Goal: Transaction & Acquisition: Download file/media

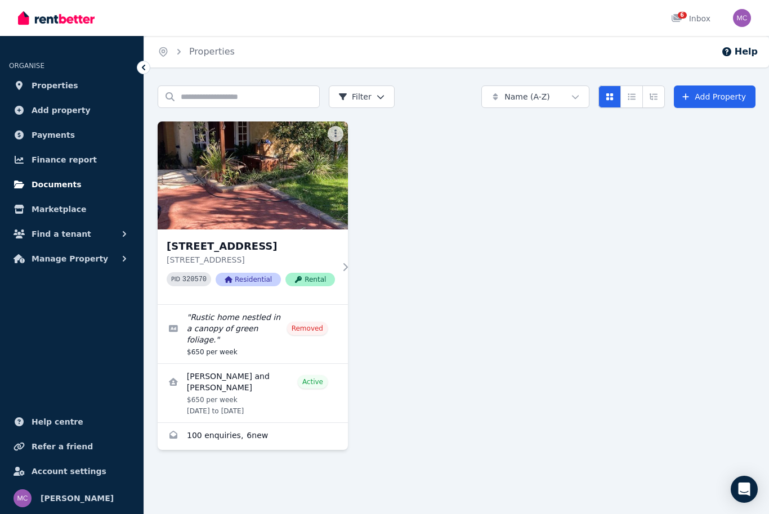
click at [69, 182] on span "Documents" at bounding box center [57, 185] width 50 height 14
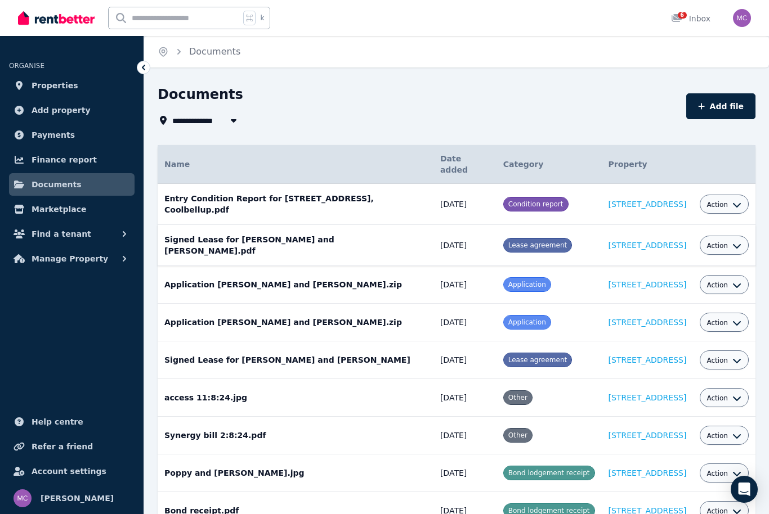
click at [508, 241] on span "Lease agreement" at bounding box center [537, 245] width 59 height 8
click at [508, 247] on span "Lease agreement" at bounding box center [537, 245] width 59 height 8
click at [508, 243] on span "Lease agreement" at bounding box center [537, 245] width 59 height 8
click at [508, 246] on span "Lease agreement" at bounding box center [537, 245] width 59 height 8
click at [731, 247] on button "Action" at bounding box center [723, 245] width 35 height 9
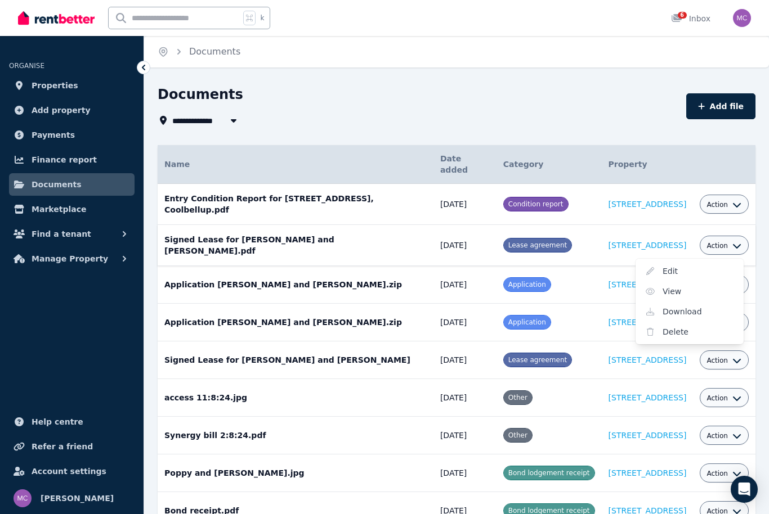
click at [671, 294] on link "View" at bounding box center [689, 291] width 108 height 20
click at [736, 245] on icon "button" at bounding box center [736, 245] width 9 height 9
click at [674, 290] on link "View" at bounding box center [689, 291] width 108 height 20
click at [736, 283] on icon "button" at bounding box center [736, 285] width 9 height 9
click at [738, 245] on icon "button" at bounding box center [736, 245] width 9 height 9
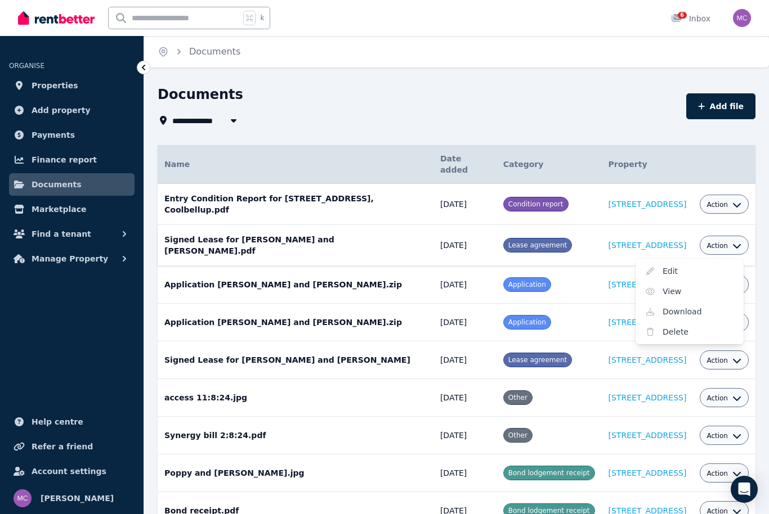
click at [672, 294] on link "View" at bounding box center [689, 291] width 108 height 20
click at [355, 241] on td "Signed Lease for Carly Facius and Marsono Marsono.pdf Date added: 25/10/2024 Ca…" at bounding box center [296, 245] width 276 height 41
click at [508, 241] on span "Lease agreement" at bounding box center [537, 245] width 59 height 8
click at [741, 241] on div "Action" at bounding box center [724, 245] width 49 height 19
click at [728, 242] on button "Action" at bounding box center [723, 245] width 35 height 9
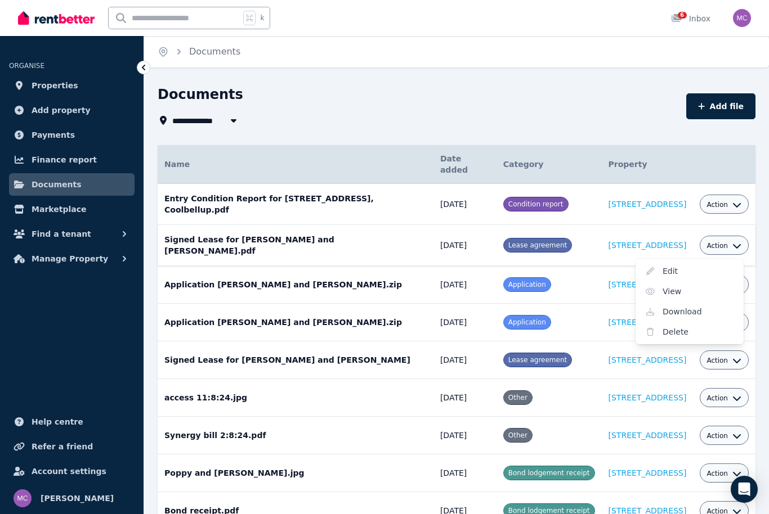
click at [674, 291] on link "View" at bounding box center [689, 291] width 108 height 20
click at [145, 65] on icon at bounding box center [143, 67] width 11 height 11
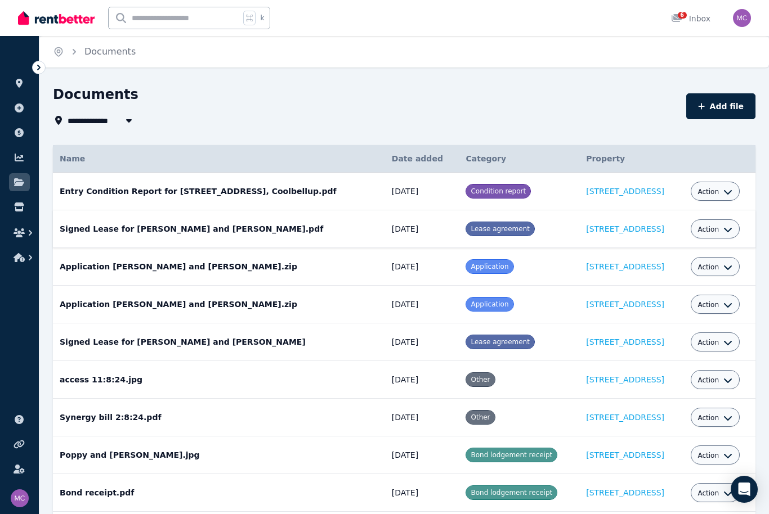
click at [44, 62] on icon at bounding box center [38, 67] width 11 height 11
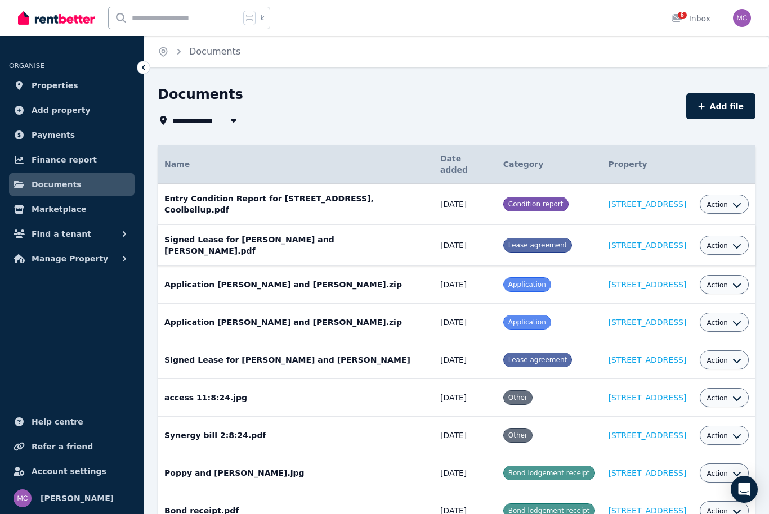
click at [723, 247] on span "Action" at bounding box center [716, 245] width 21 height 9
click at [665, 293] on link "View" at bounding box center [689, 291] width 108 height 20
click at [746, 243] on div "Action" at bounding box center [724, 245] width 49 height 19
click at [735, 245] on icon "button" at bounding box center [736, 245] width 9 height 9
click at [679, 287] on link "View" at bounding box center [689, 291] width 108 height 20
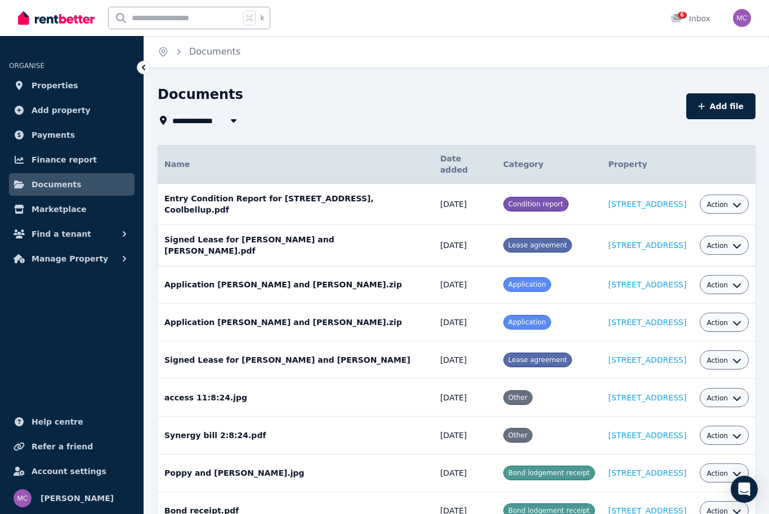
click at [746, 244] on div "Action" at bounding box center [724, 245] width 49 height 19
click at [740, 247] on icon "button" at bounding box center [736, 245] width 9 height 9
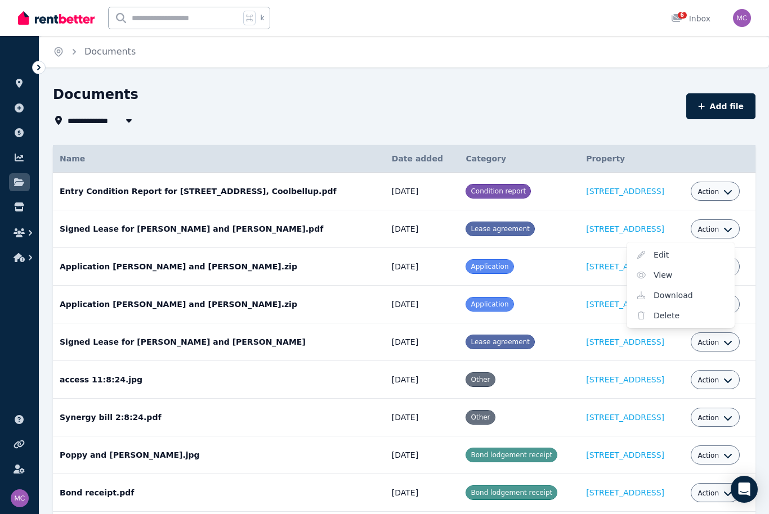
click at [667, 275] on link "View" at bounding box center [680, 275] width 108 height 20
click at [719, 227] on span "Action" at bounding box center [707, 229] width 21 height 9
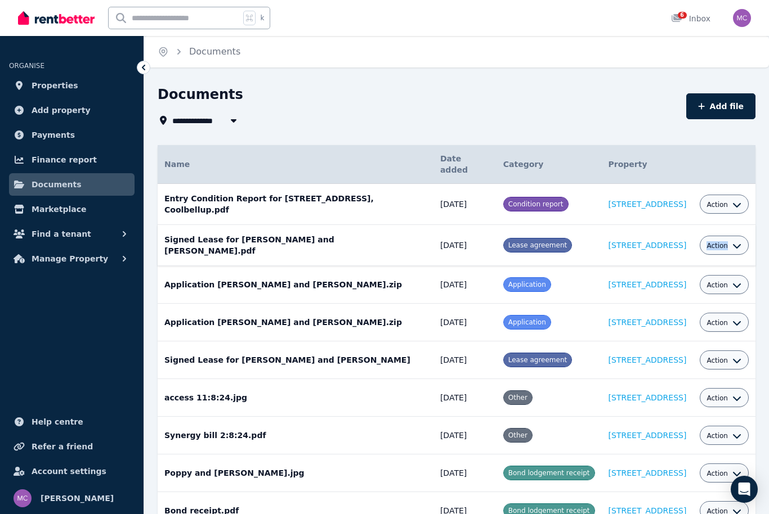
click at [739, 245] on icon "button" at bounding box center [736, 245] width 9 height 9
click at [673, 293] on link "View" at bounding box center [689, 291] width 108 height 20
click at [673, 243] on link "37 Prospero Crescent, Coolbellup" at bounding box center [647, 245] width 78 height 9
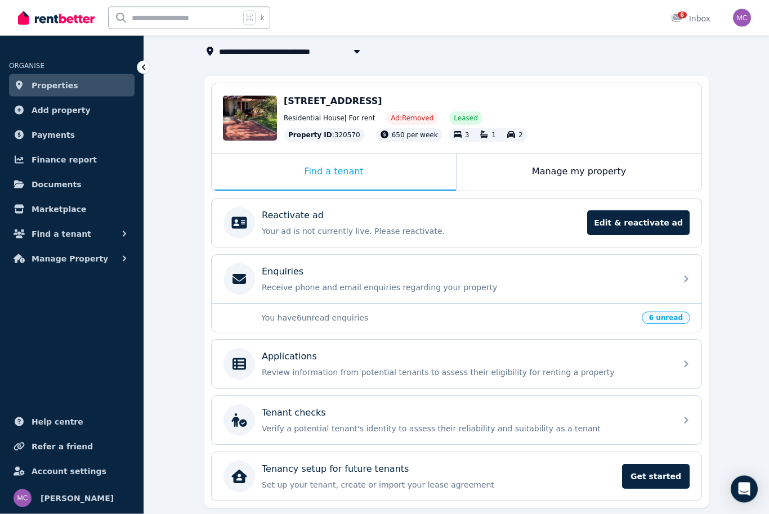
scroll to position [69, 0]
click at [62, 175] on link "Documents" at bounding box center [72, 184] width 126 height 23
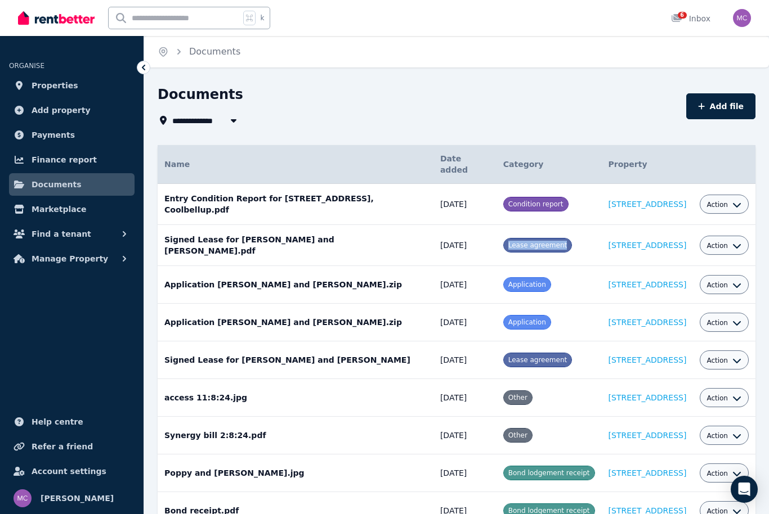
click at [467, 92] on div "Documents" at bounding box center [419, 96] width 522 height 21
copy span "Lease"
click at [738, 247] on icon "button" at bounding box center [736, 245] width 9 height 9
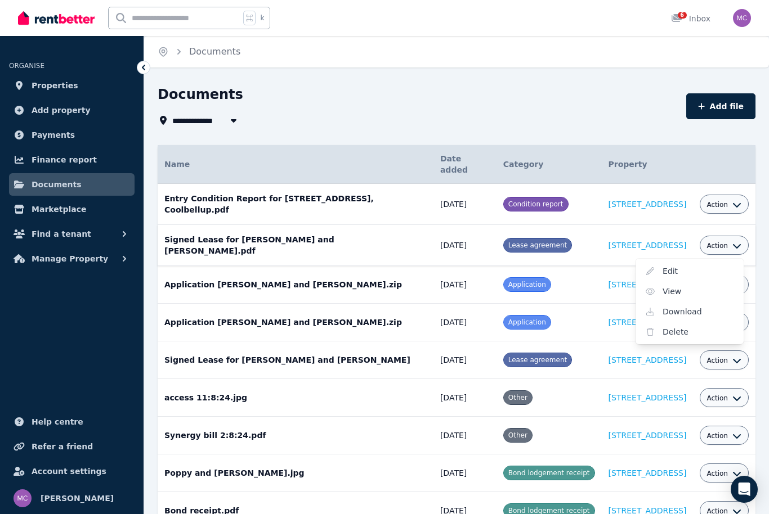
click at [695, 314] on link "Download" at bounding box center [689, 312] width 108 height 20
